Goal: Find contact information: Find contact information

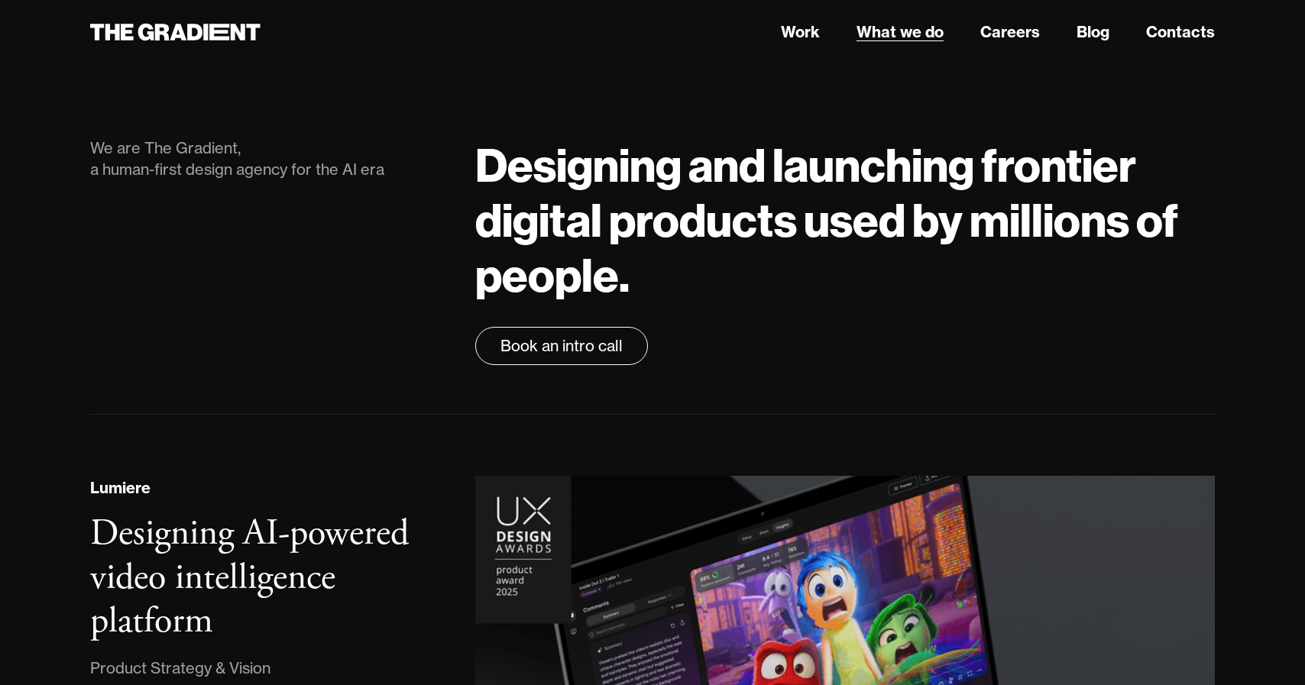
click at [929, 34] on link "What we do" at bounding box center [899, 32] width 87 height 23
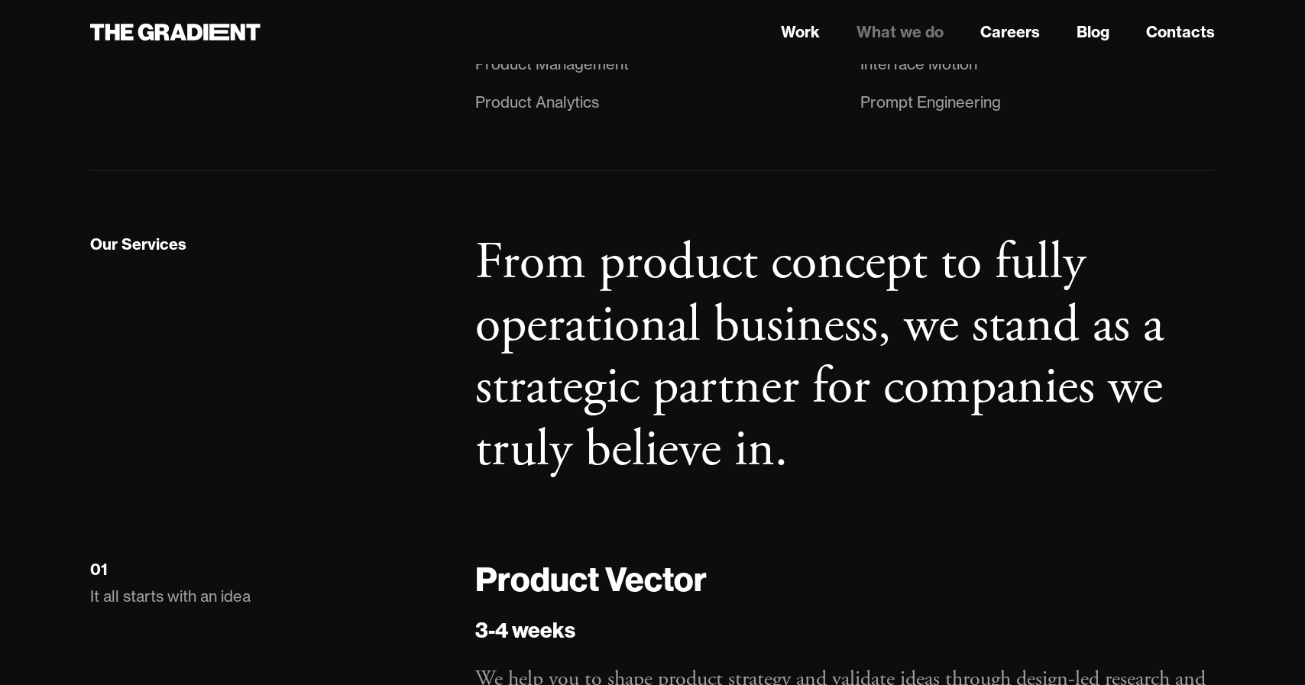
scroll to position [1925, 0]
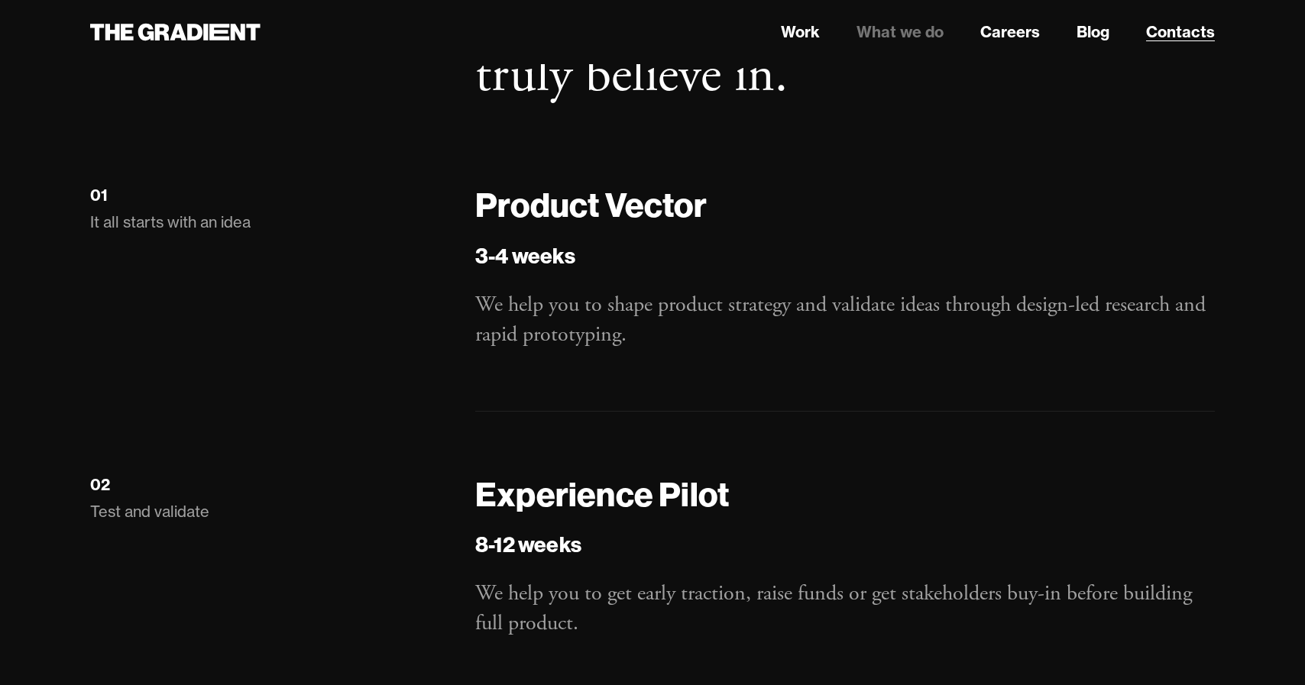
click at [1184, 26] on link "Contacts" at bounding box center [1180, 32] width 69 height 23
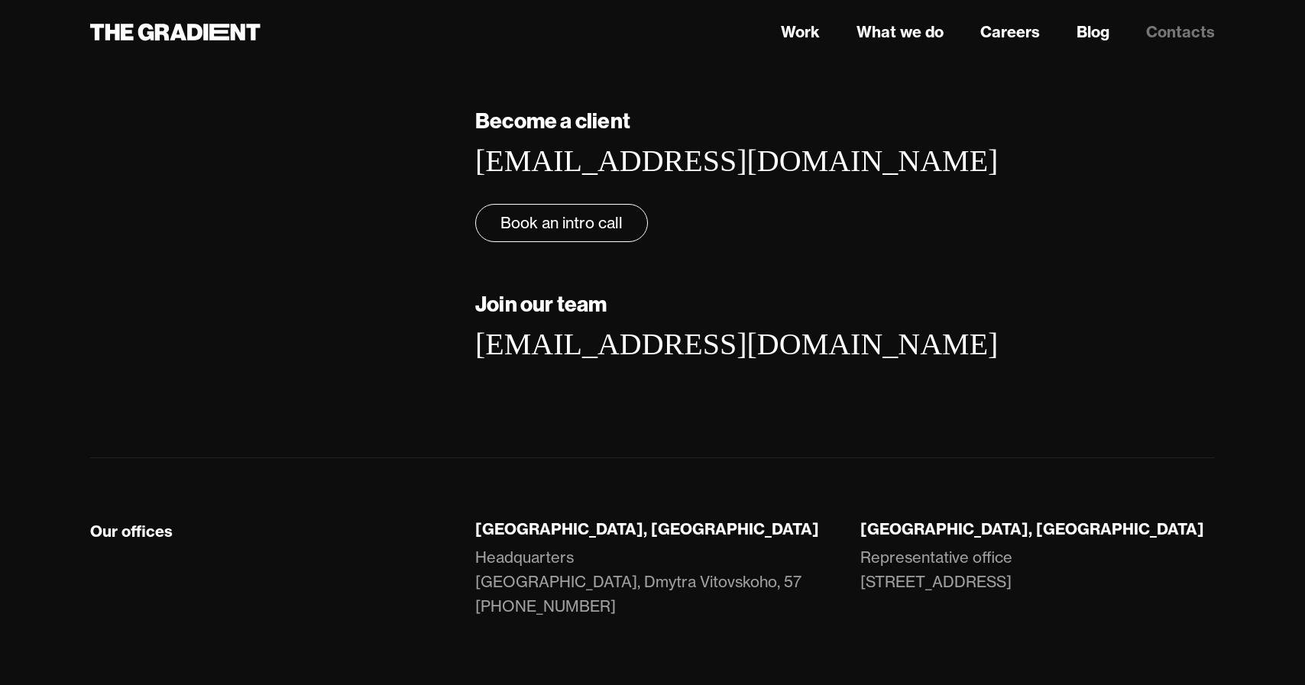
scroll to position [237, 0]
